Goal: Go to known website: Go to known website

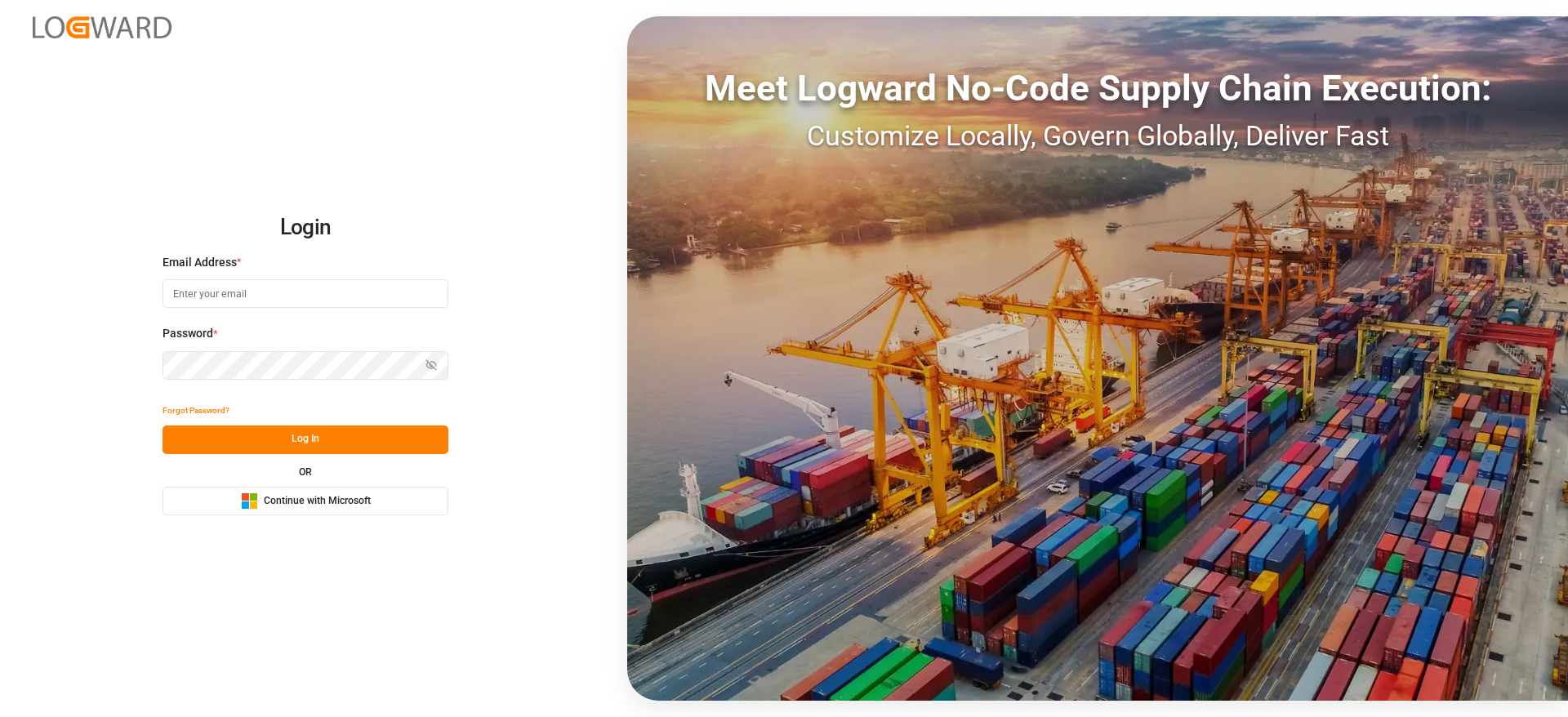
click at [288, 505] on span "Continue with Microsoft" at bounding box center [317, 501] width 107 height 15
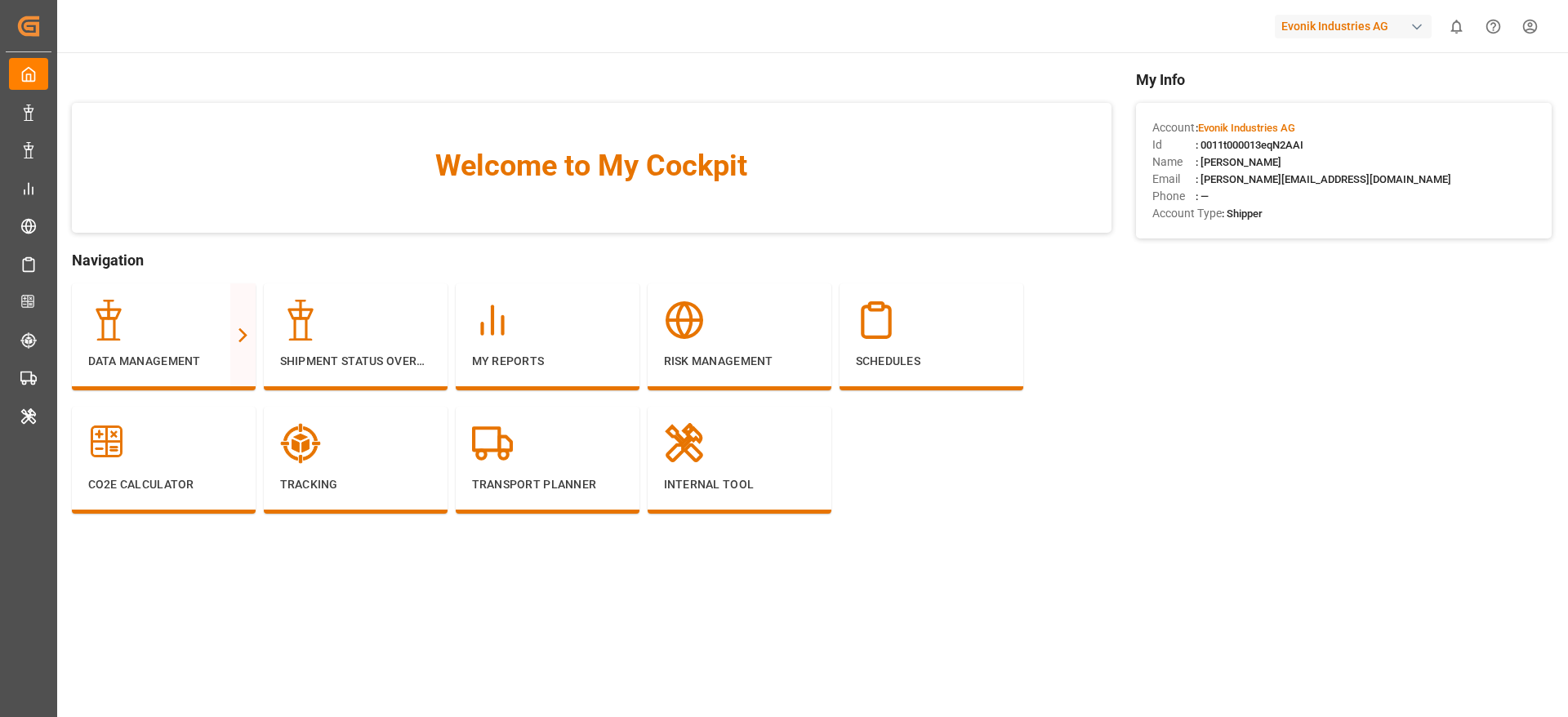
click at [1330, 28] on div "Evonik Industries AG" at bounding box center [1354, 26] width 157 height 23
type input "compo"
click at [1352, 113] on div "[PERSON_NAME] Expert" at bounding box center [1357, 109] width 279 height 33
